Goal: Task Accomplishment & Management: Complete application form

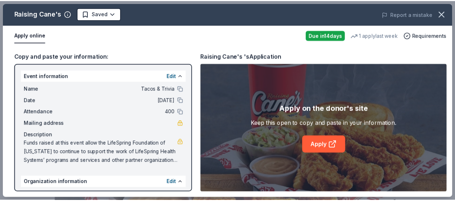
scroll to position [180, 0]
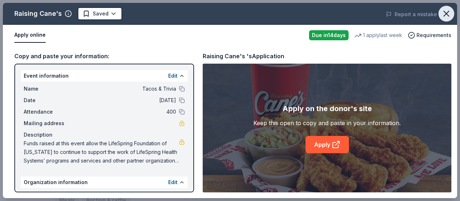
click at [446, 13] on icon "button" at bounding box center [446, 14] width 10 height 10
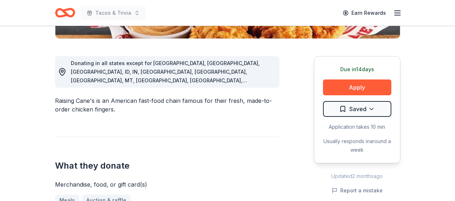
click at [397, 12] on icon "button" at bounding box center [397, 13] width 9 height 9
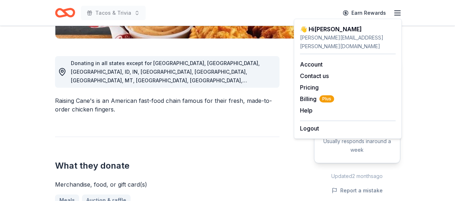
click at [397, 12] on icon "button" at bounding box center [397, 13] width 9 height 9
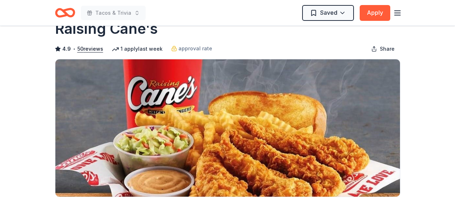
scroll to position [0, 0]
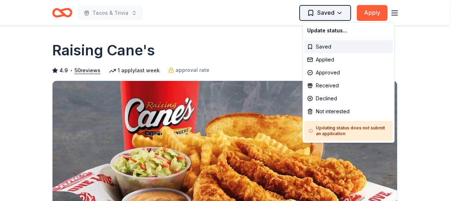
click at [338, 13] on html "Tacos & Trivia Saved Apply Due [DATE] Share Raising Cane's 4.9 • 50 reviews 1 a…" at bounding box center [227, 100] width 455 height 201
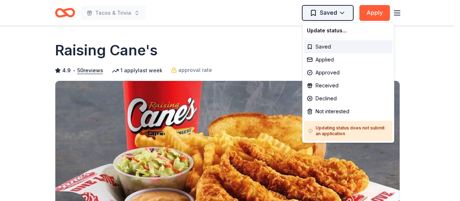
click at [338, 13] on html "Tacos & Trivia Saved Apply Due [DATE] Share Raising Cane's 4.9 • 50 reviews 1 a…" at bounding box center [230, 100] width 460 height 201
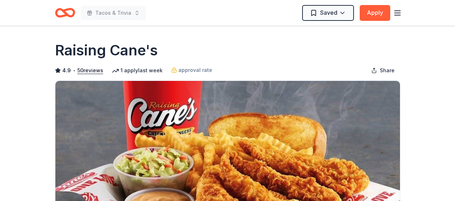
click at [396, 11] on icon "button" at bounding box center [397, 13] width 9 height 9
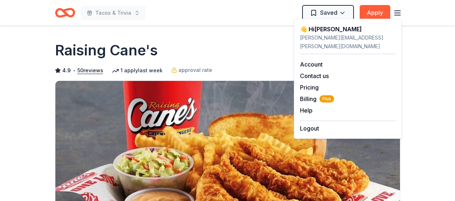
click at [396, 11] on icon "button" at bounding box center [397, 13] width 9 height 9
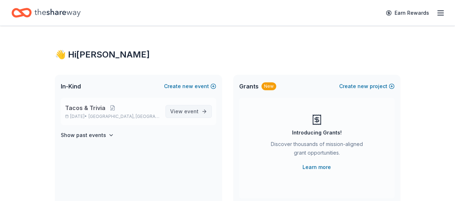
click at [191, 110] on span "event" at bounding box center [191, 111] width 14 height 6
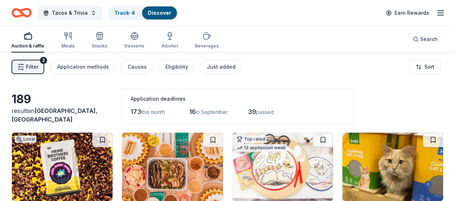
click at [324, 92] on div "Application deadlines 173 this month 16 in September 39 passed" at bounding box center [237, 105] width 232 height 35
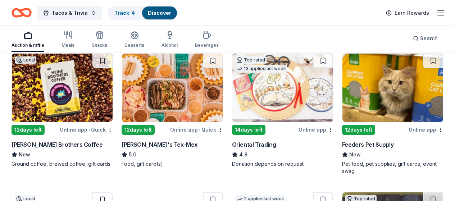
scroll to position [82, 0]
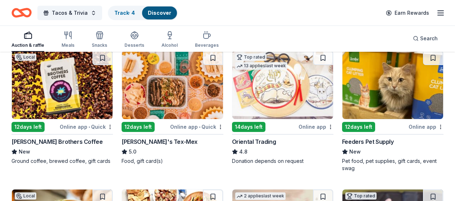
click at [56, 142] on div "Heine Brothers Coffee" at bounding box center [56, 141] width 91 height 9
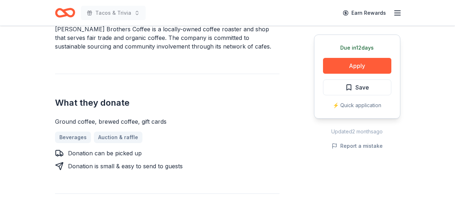
scroll to position [253, 0]
